Goal: Transaction & Acquisition: Purchase product/service

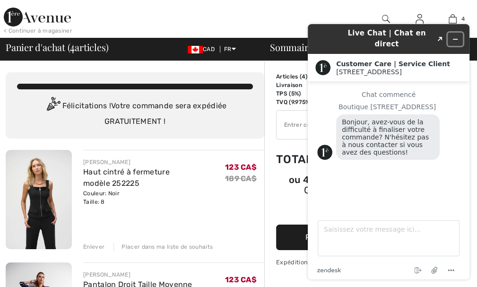
click at [456, 36] on icon "Réduire le widget" at bounding box center [455, 39] width 7 height 7
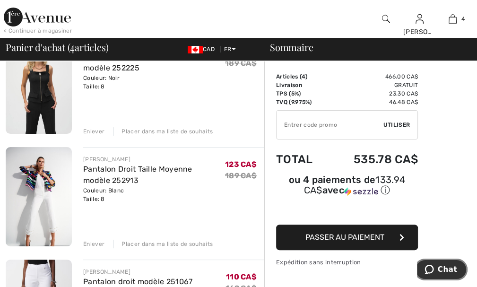
scroll to position [133, 0]
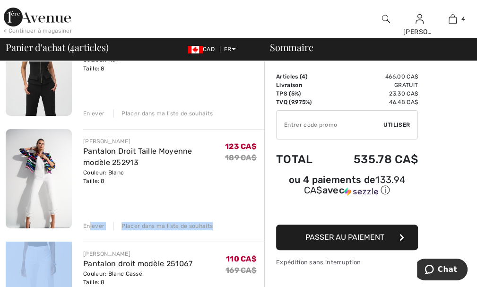
drag, startPoint x: 89, startPoint y: 224, endPoint x: 83, endPoint y: 234, distance: 11.7
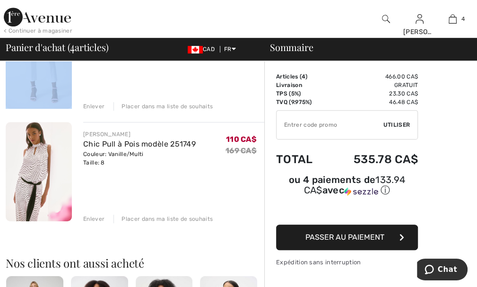
scroll to position [390, 0]
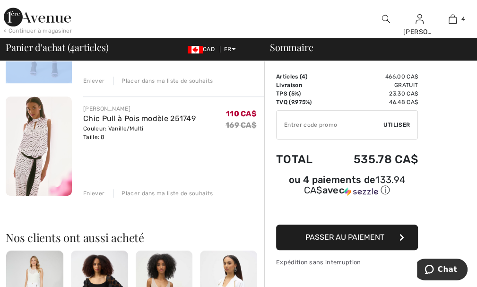
click at [384, 18] on img at bounding box center [386, 18] width 8 height 11
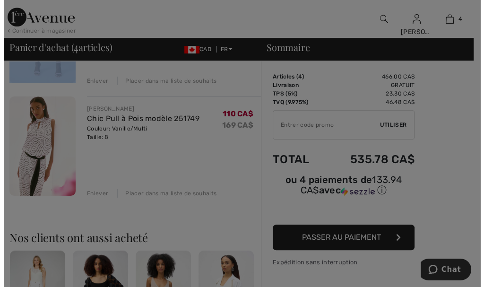
scroll to position [391, 0]
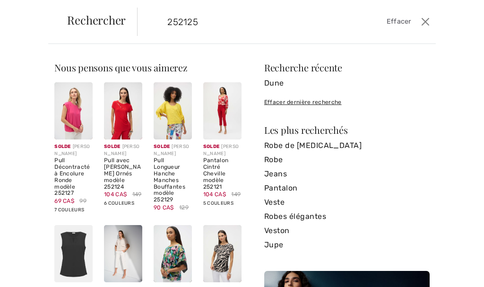
type input "252125"
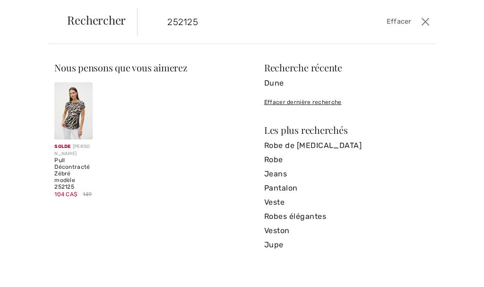
click at [67, 118] on img at bounding box center [73, 110] width 38 height 57
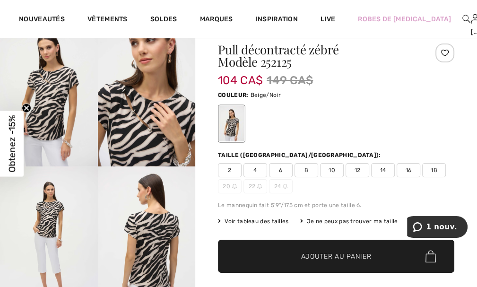
scroll to position [26, 0]
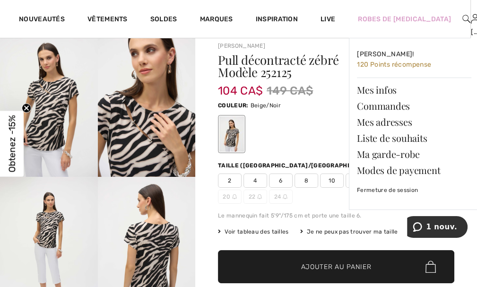
click at [471, 21] on img at bounding box center [475, 18] width 8 height 11
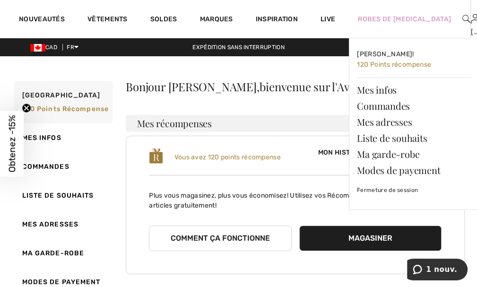
click at [471, 20] on img at bounding box center [475, 18] width 8 height 11
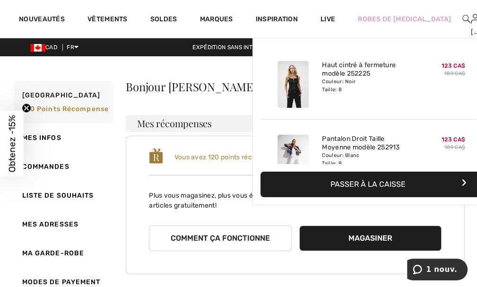
click at [476, 18] on img at bounding box center [484, 18] width 8 height 11
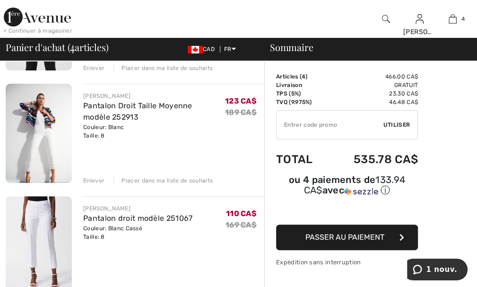
scroll to position [183, 0]
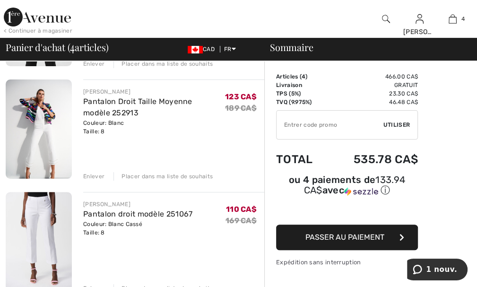
click at [87, 173] on div "Enlever" at bounding box center [93, 176] width 21 height 9
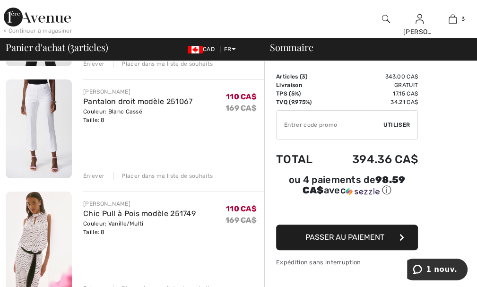
click at [91, 173] on div "Enlever" at bounding box center [93, 176] width 21 height 9
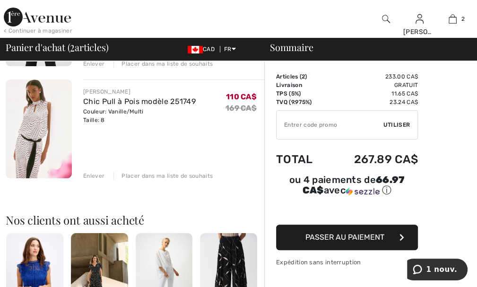
click at [90, 175] on div "Enlever" at bounding box center [93, 176] width 21 height 9
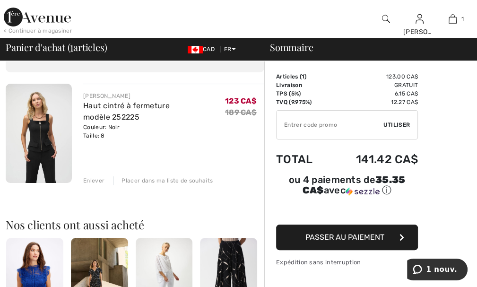
scroll to position [0, 0]
